Goal: Information Seeking & Learning: Learn about a topic

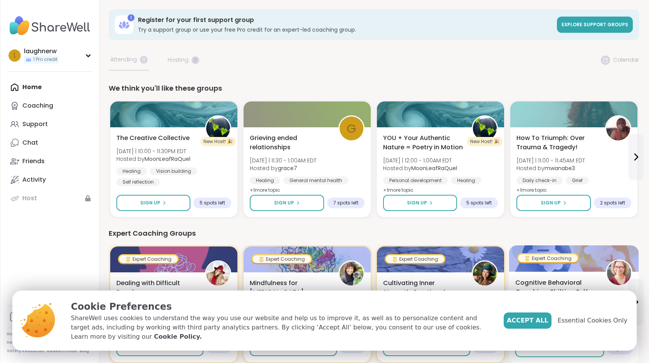
click at [548, 325] on span "Accept All" at bounding box center [528, 320] width 42 height 9
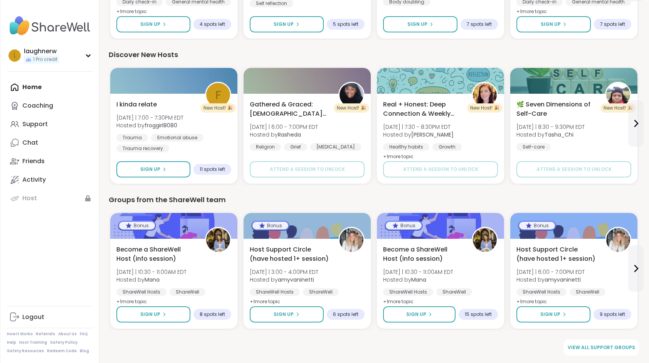
scroll to position [469, 0]
click at [36, 125] on div "Support" at bounding box center [34, 124] width 25 height 8
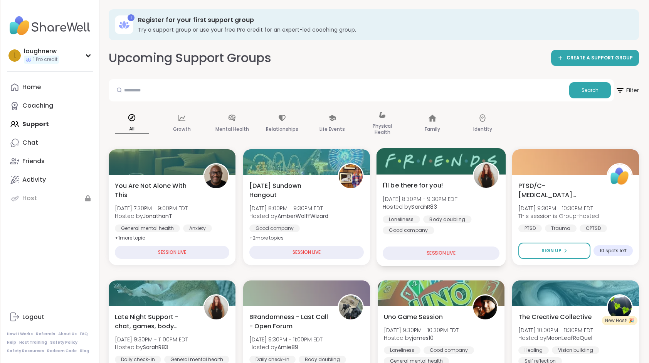
click at [447, 221] on div "Body doubling" at bounding box center [447, 219] width 48 height 8
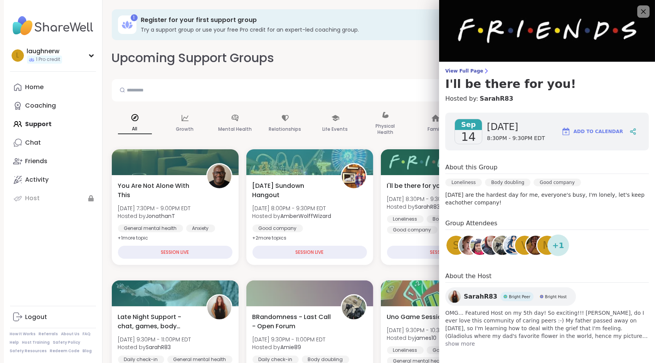
click at [402, 63] on div "Upcoming Support Groups CREATE A SUPPORT GROUP" at bounding box center [377, 57] width 531 height 17
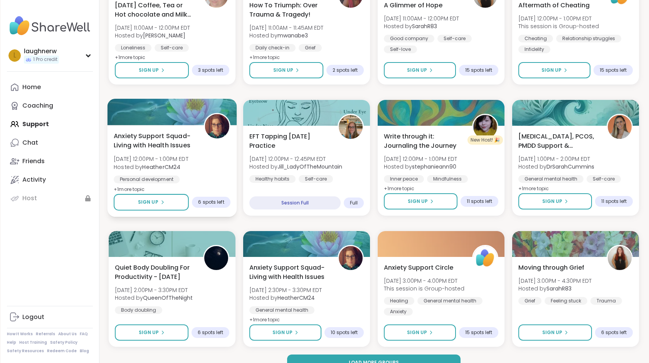
scroll to position [982, 0]
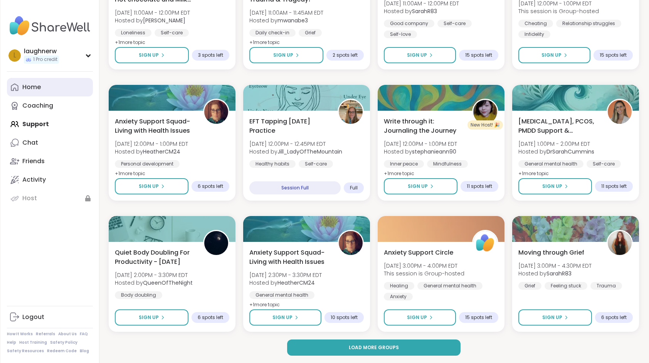
click at [32, 85] on div "Home" at bounding box center [31, 87] width 19 height 8
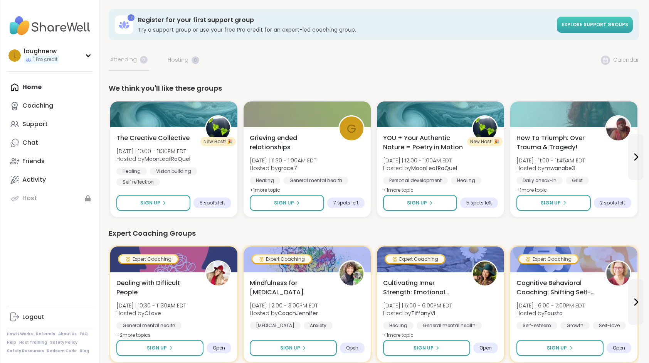
click at [612, 25] on span "Explore support groups" at bounding box center [595, 24] width 67 height 7
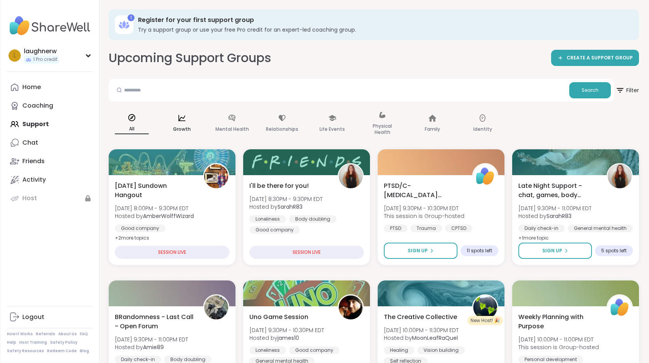
click at [179, 122] on div "Growth" at bounding box center [182, 124] width 46 height 39
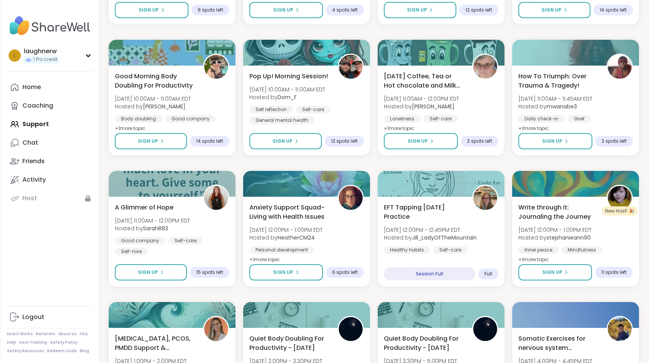
scroll to position [887, 0]
